Goal: Obtain resource: Obtain resource

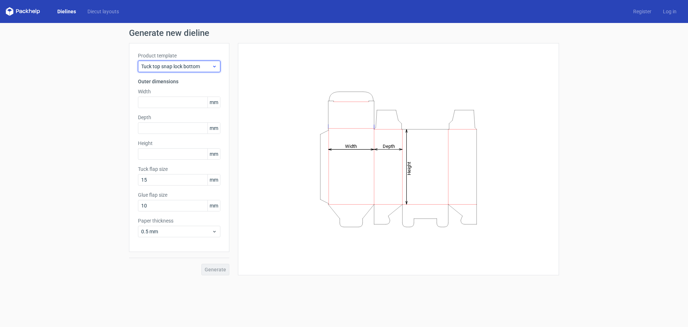
click at [218, 68] on div "Tuck top snap lock bottom" at bounding box center [179, 66] width 82 height 11
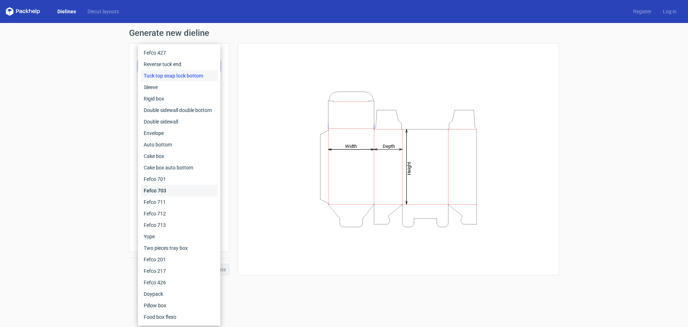
click at [185, 186] on div "Fefco 703" at bounding box center [179, 190] width 77 height 11
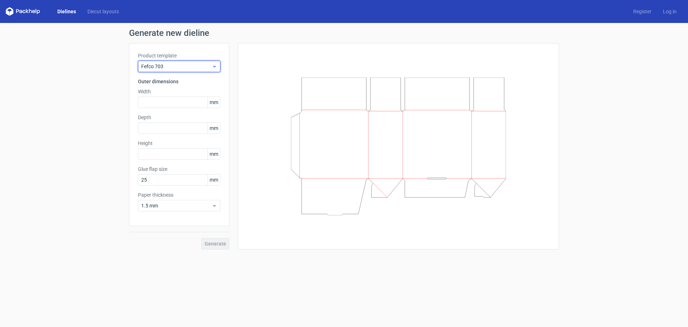
click at [219, 66] on div "Fefco 703" at bounding box center [179, 66] width 82 height 11
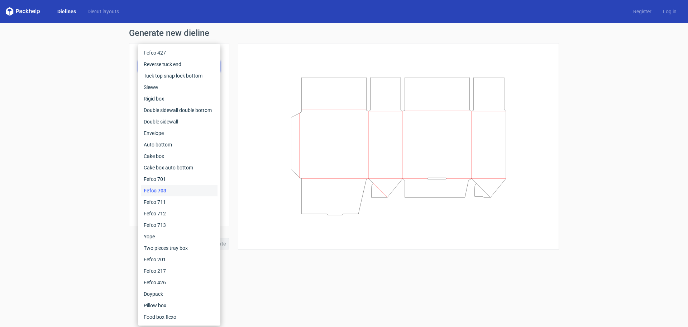
click at [236, 54] on div at bounding box center [394, 146] width 330 height 206
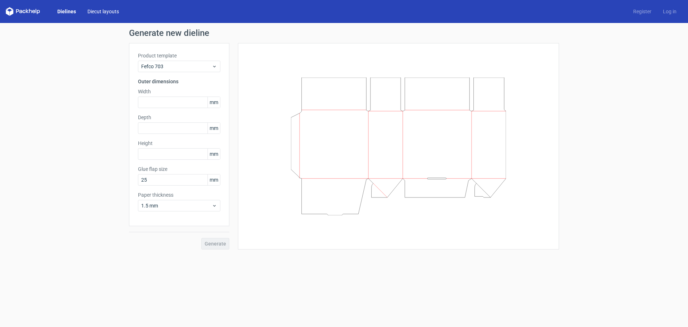
click at [91, 12] on link "Diecut layouts" at bounding box center [103, 11] width 43 height 7
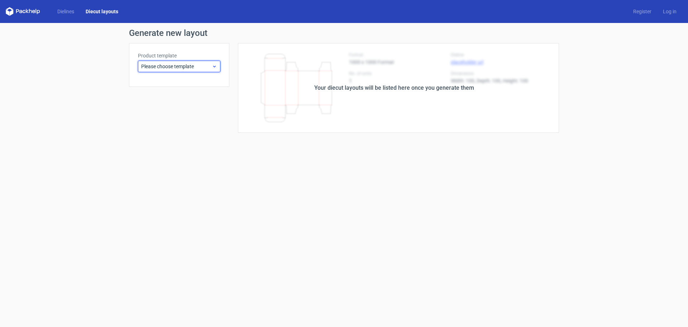
click at [170, 66] on span "Please choose template" at bounding box center [176, 66] width 71 height 7
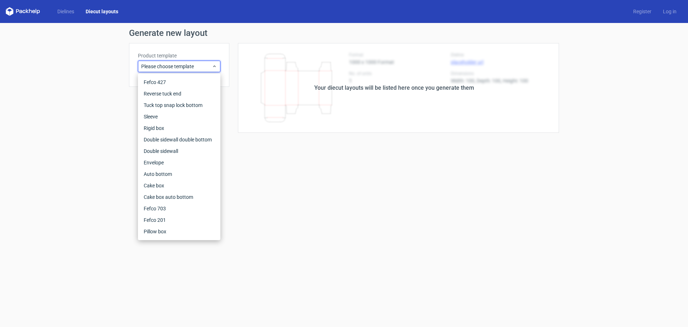
click at [33, 9] on icon at bounding box center [23, 11] width 34 height 9
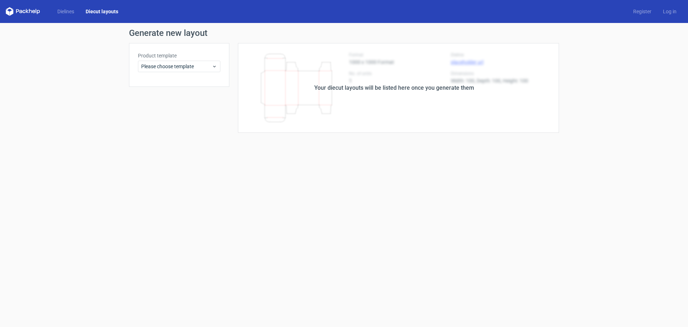
click at [9, 11] on icon at bounding box center [23, 11] width 34 height 9
click at [184, 67] on span "Please choose template" at bounding box center [176, 66] width 71 height 7
